Goal: Find specific page/section: Find specific page/section

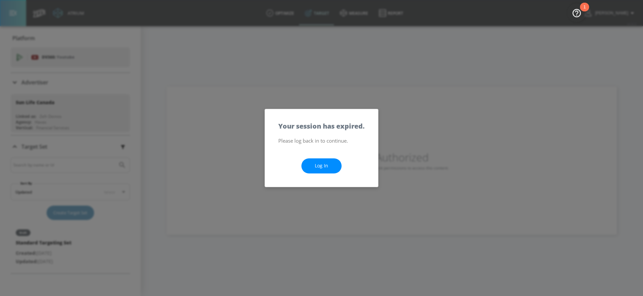
click at [312, 165] on link "Log In" at bounding box center [321, 165] width 40 height 15
